Goal: Navigation & Orientation: Find specific page/section

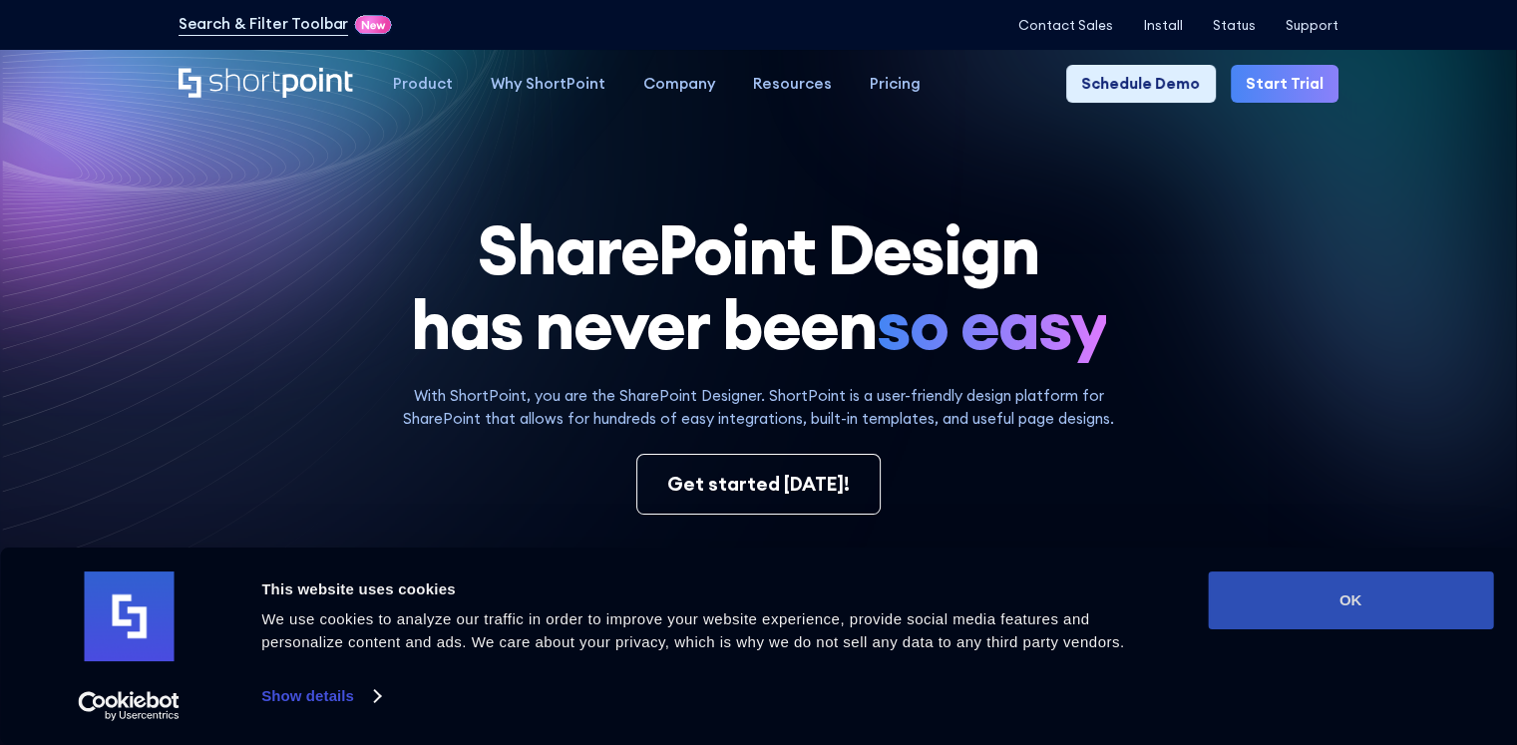
click at [1313, 601] on button "OK" at bounding box center [1350, 600] width 285 height 58
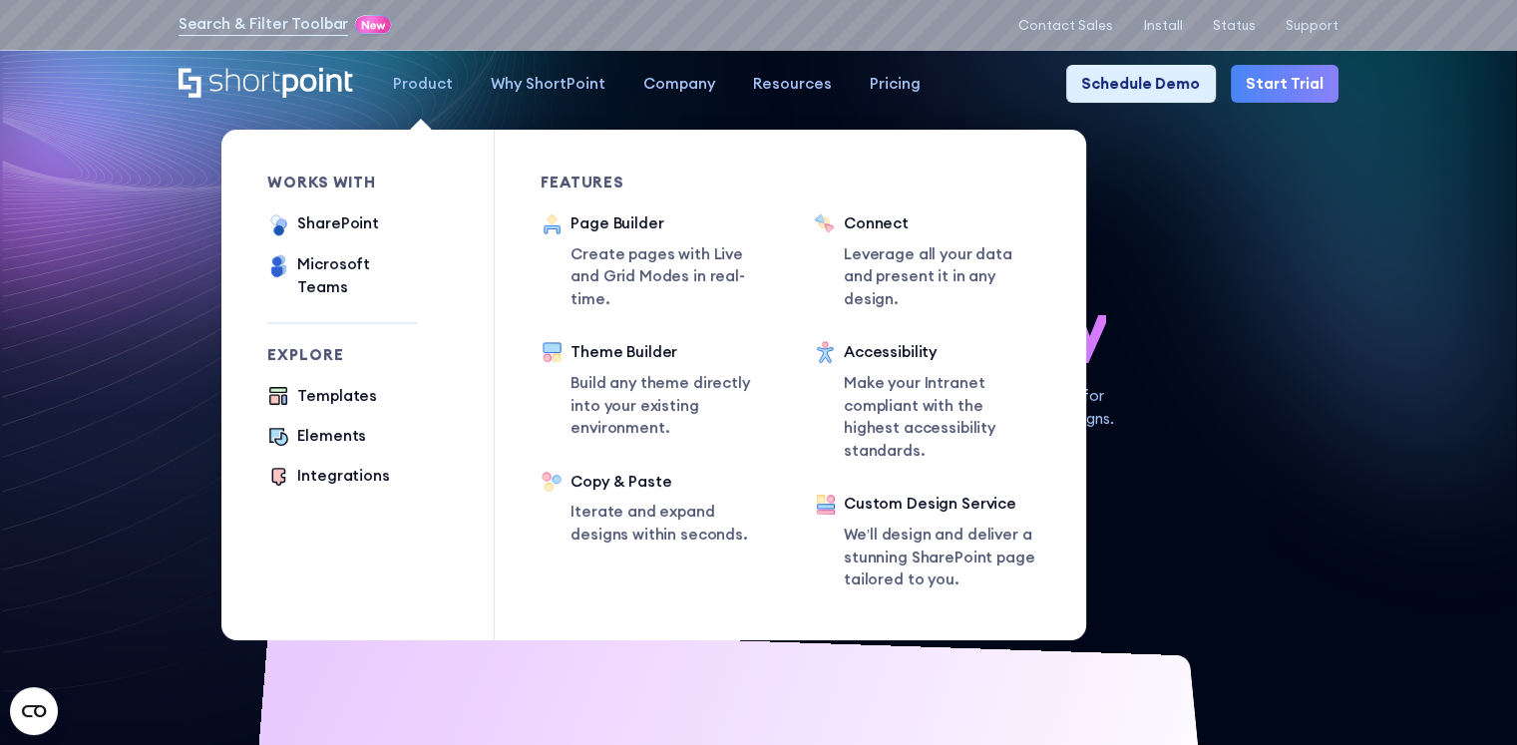
click at [417, 89] on div "Product" at bounding box center [423, 84] width 60 height 23
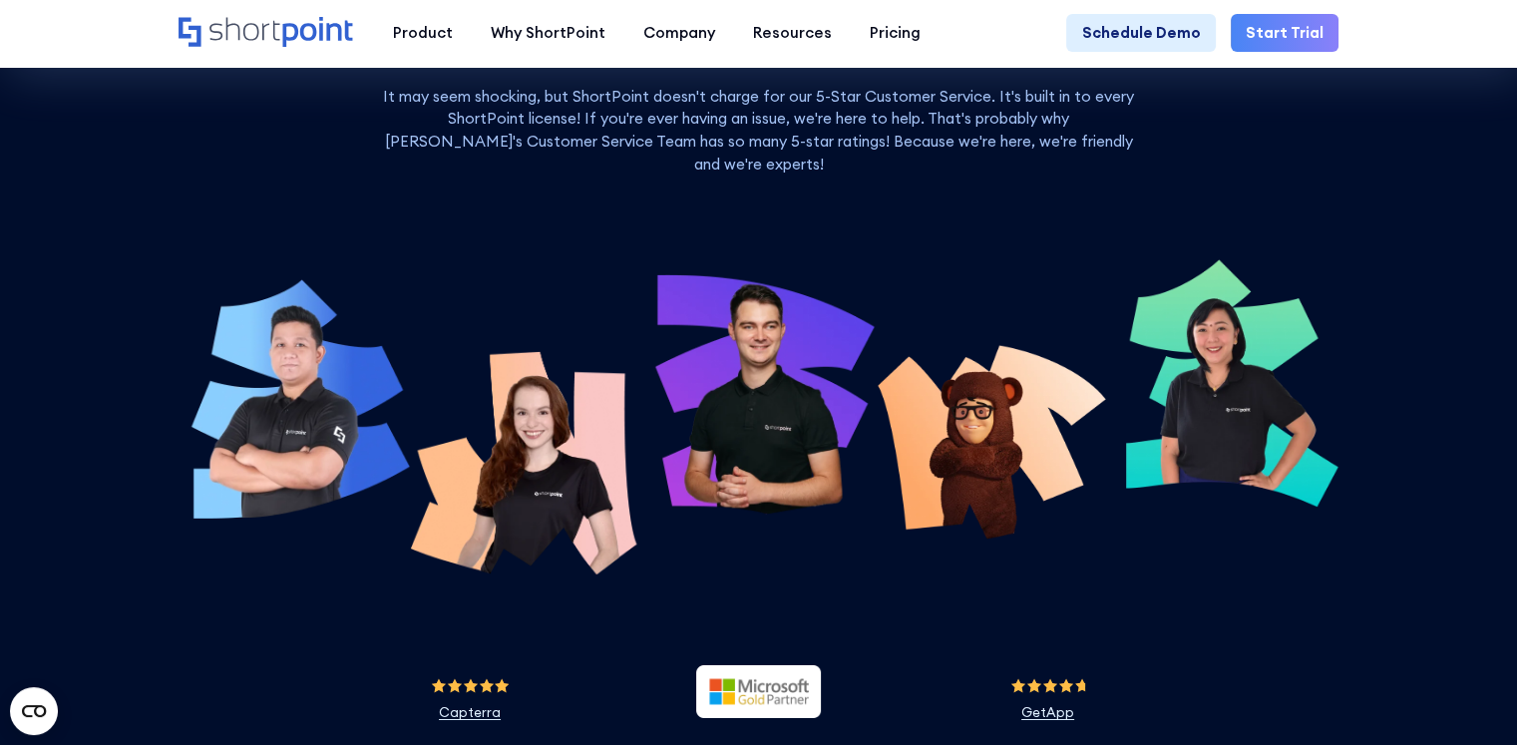
scroll to position [6682, 0]
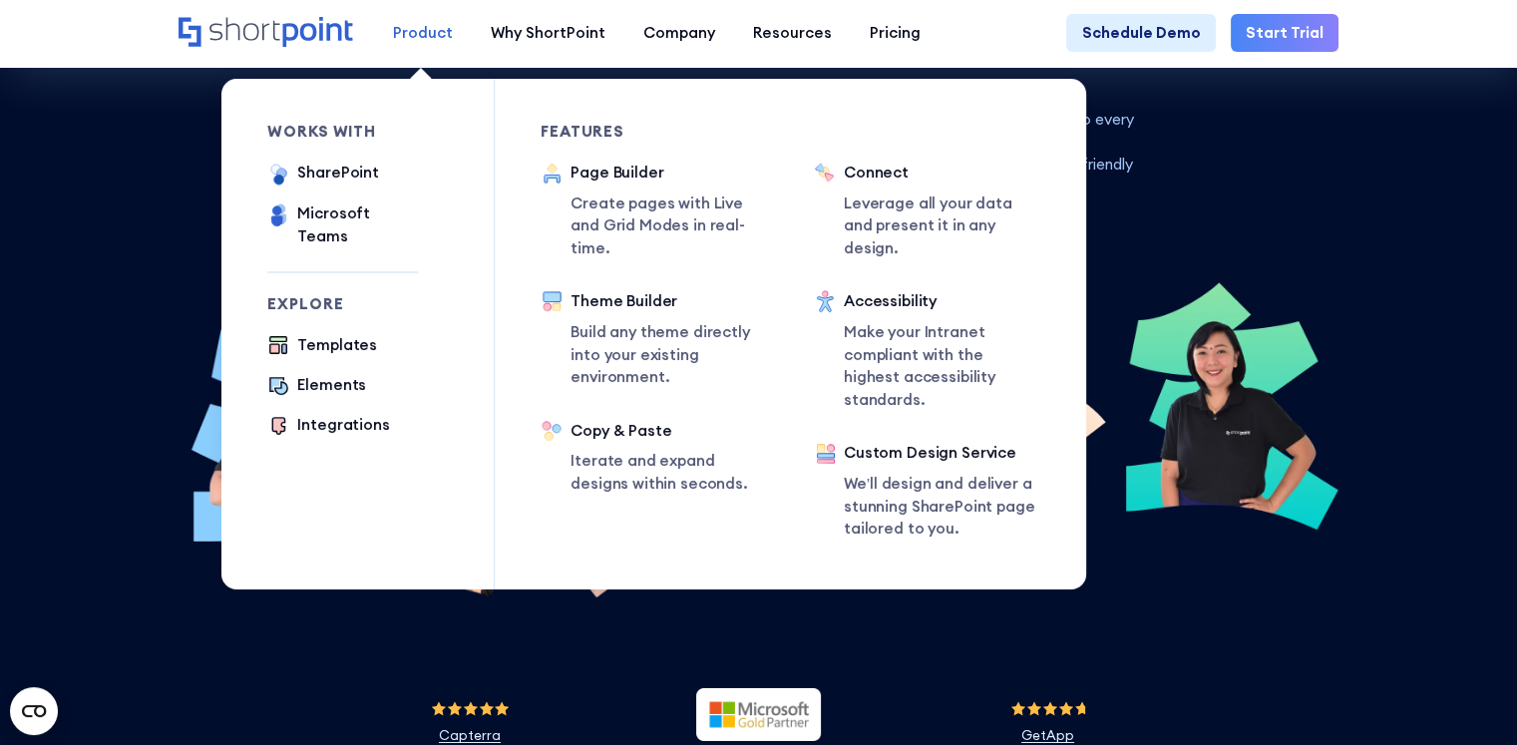
click at [433, 41] on div "Product" at bounding box center [423, 33] width 60 height 23
click at [624, 329] on p "Build any theme directly into your existing environment." at bounding box center [668, 355] width 197 height 68
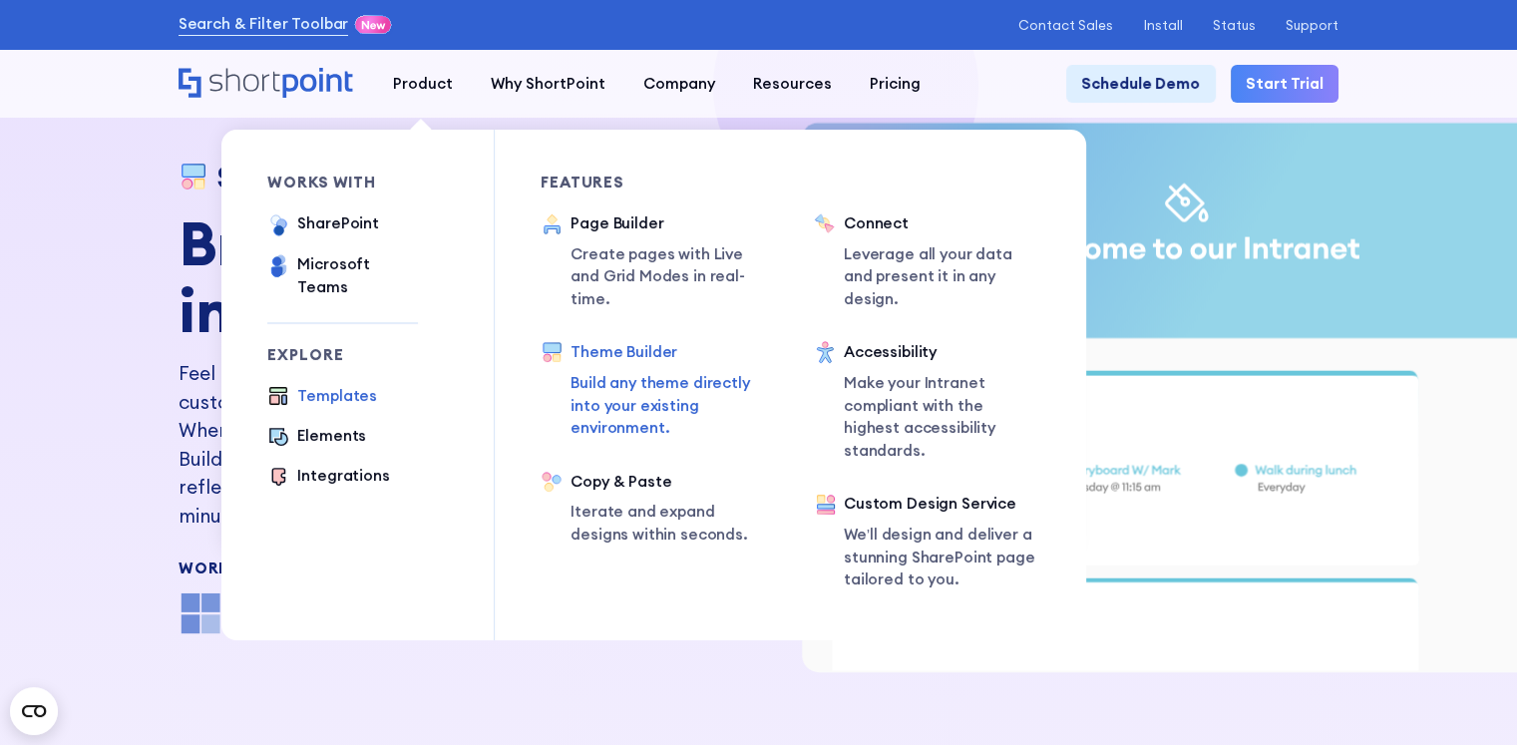
click at [336, 385] on div "Templates" at bounding box center [337, 396] width 80 height 23
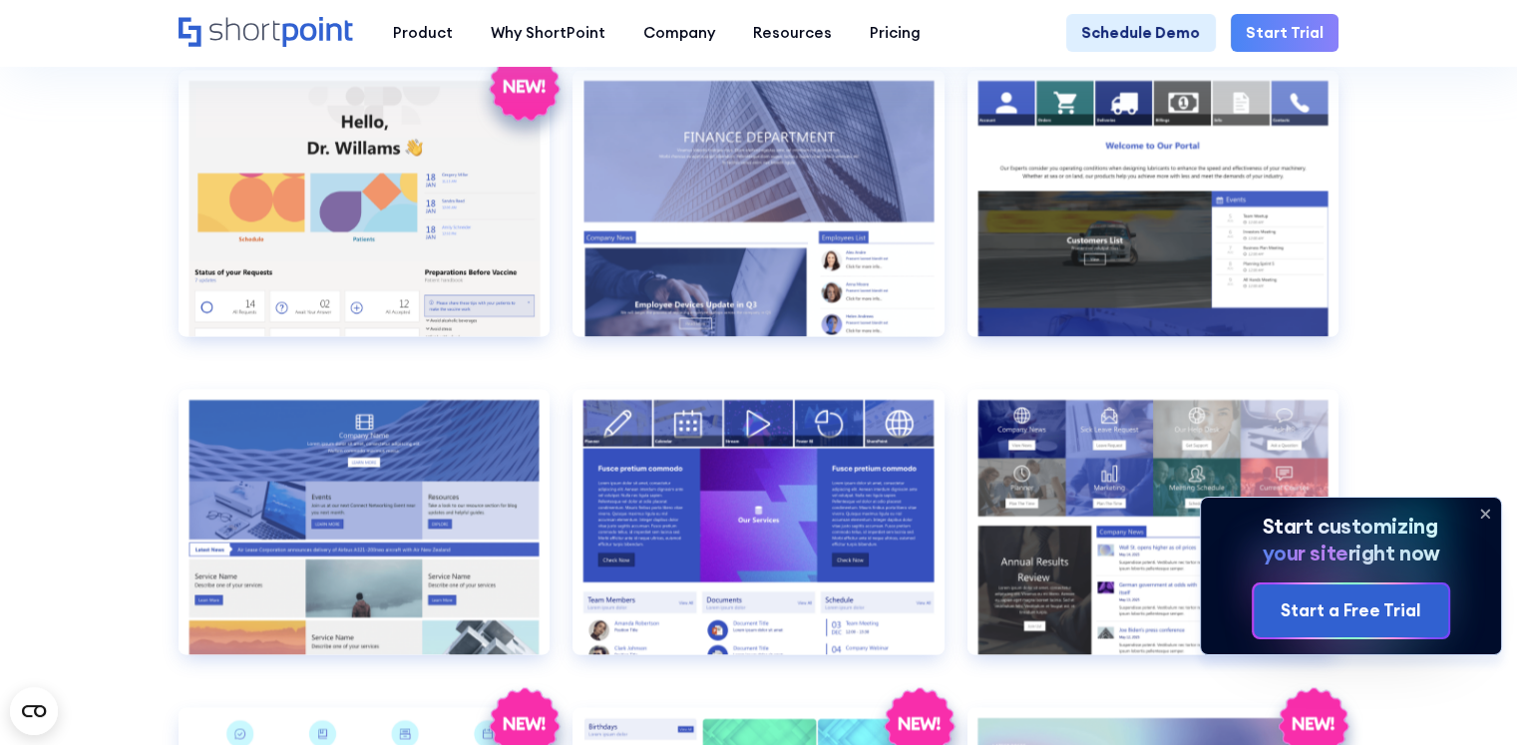
scroll to position [3491, 0]
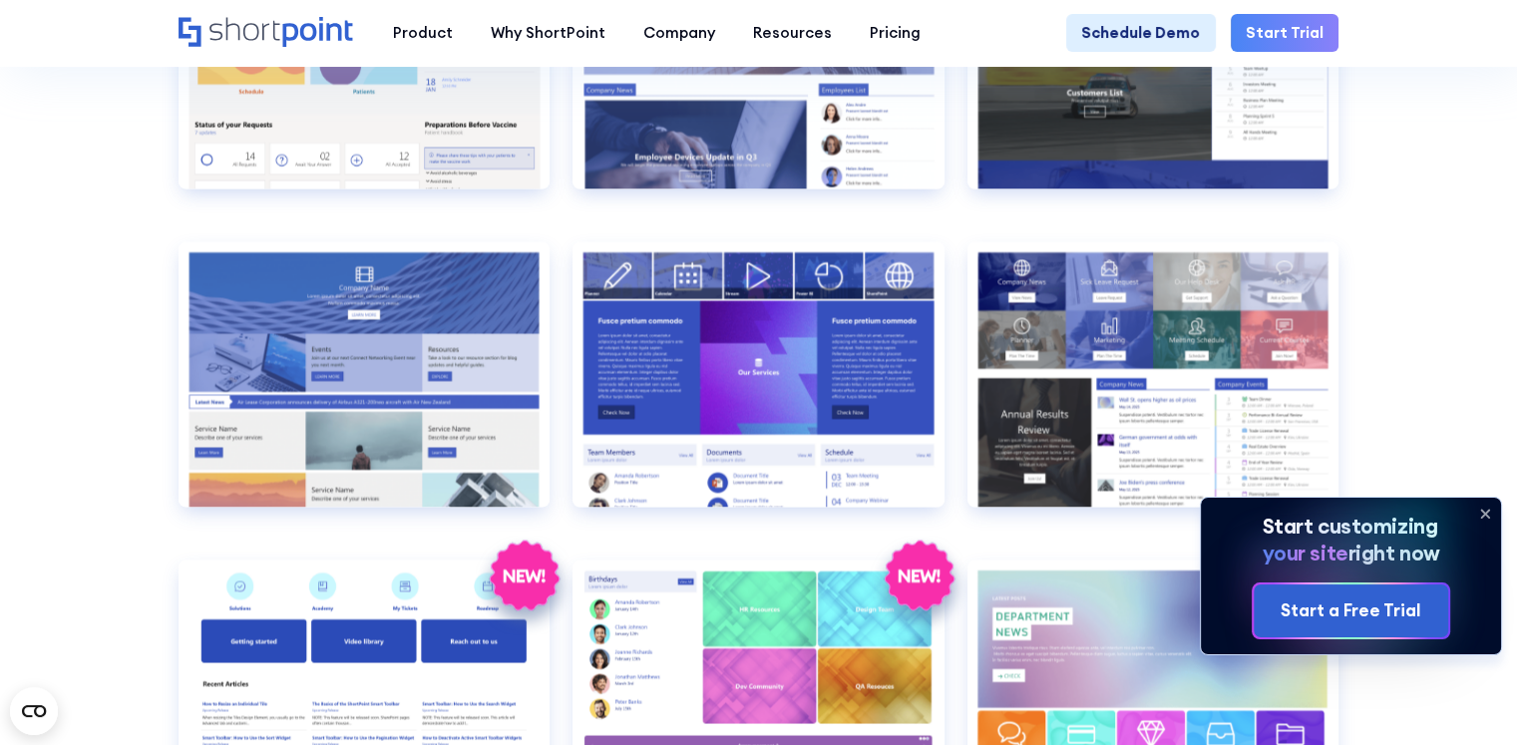
click at [1484, 514] on icon at bounding box center [1485, 514] width 32 height 32
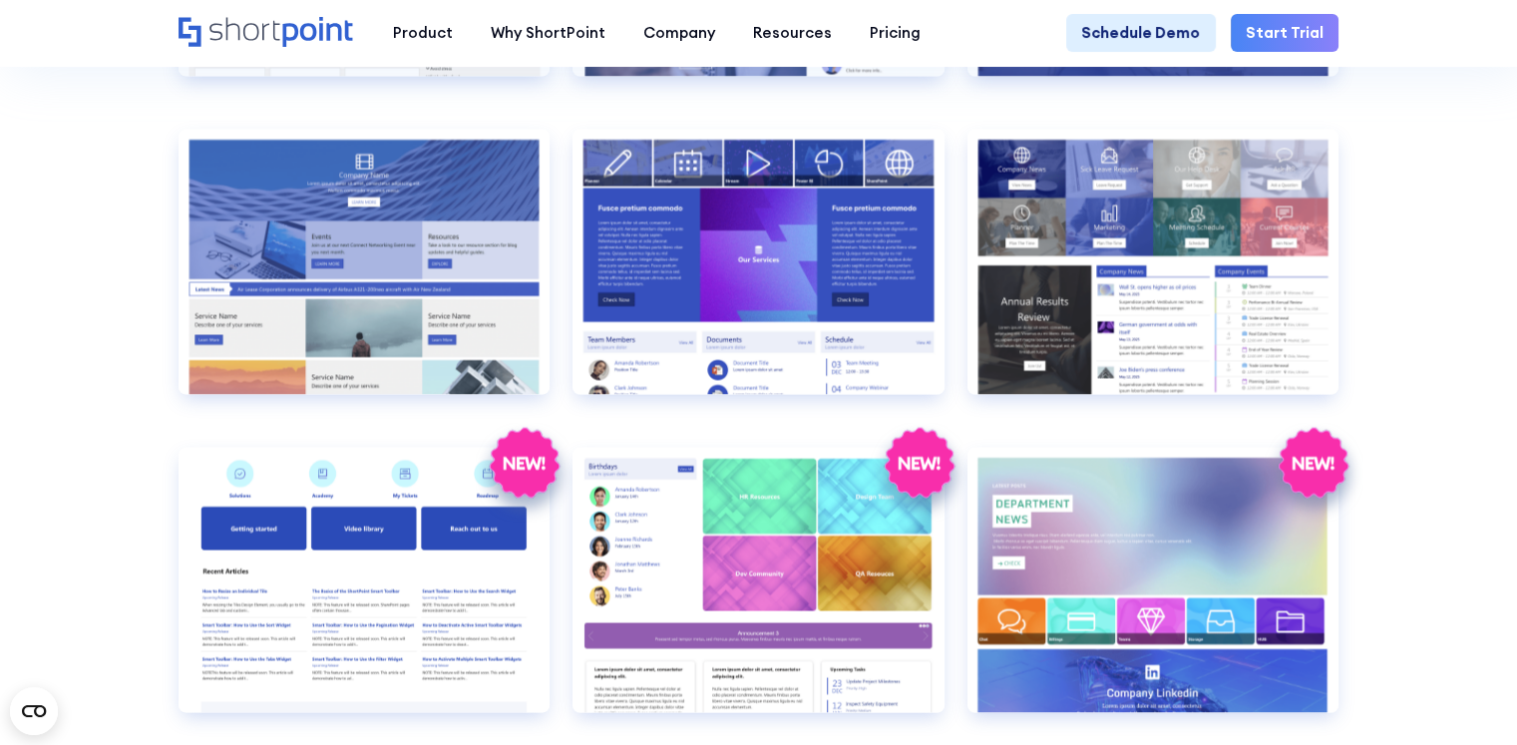
scroll to position [3391, 0]
